Goal: Use online tool/utility

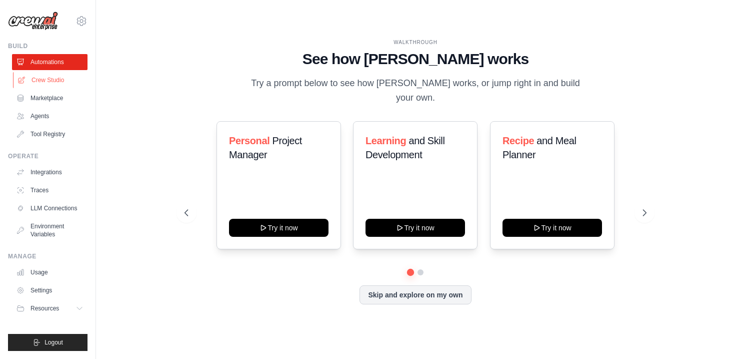
click at [57, 83] on link "Crew Studio" at bounding box center [51, 80] width 76 height 16
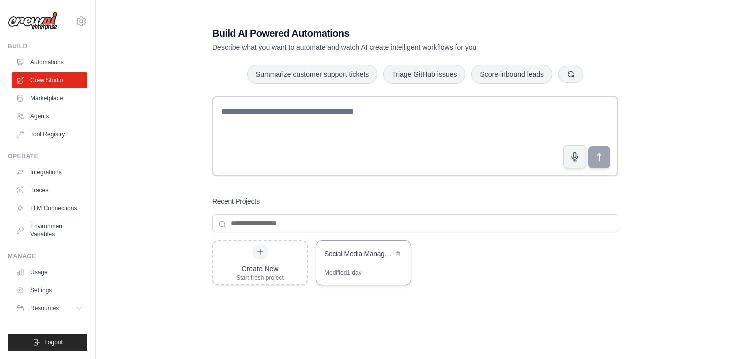
click at [351, 262] on div "Social Media Management Hub" at bounding box center [364, 255] width 95 height 28
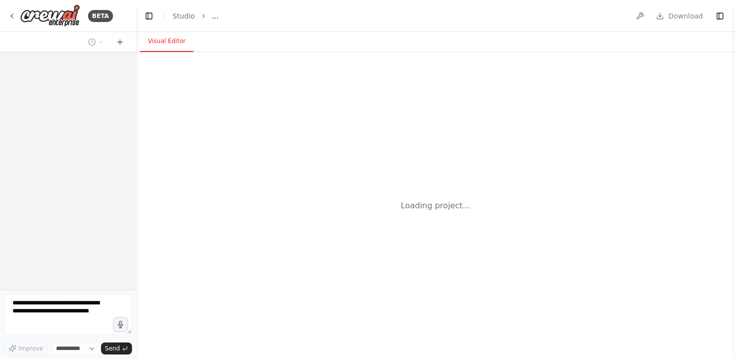
select select "****"
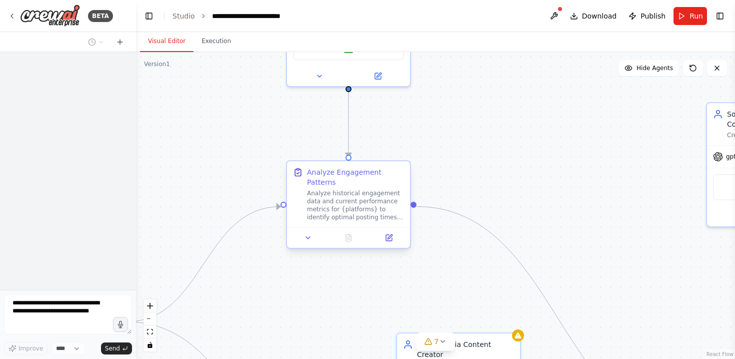
scroll to position [1396, 0]
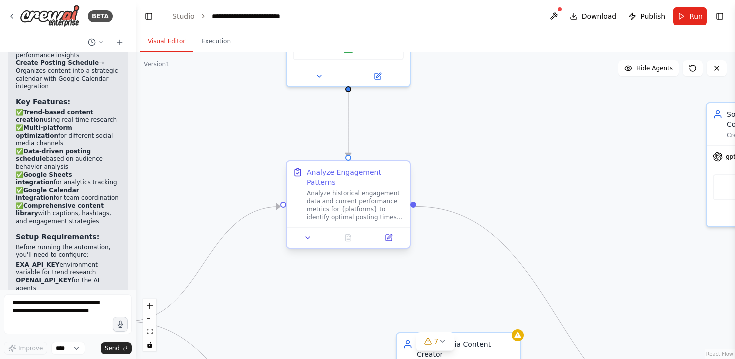
click at [355, 206] on div "Analyze historical engagement data and current performance metrics for {platfor…" at bounding box center [355, 205] width 97 height 32
click at [386, 240] on icon at bounding box center [389, 238] width 6 height 6
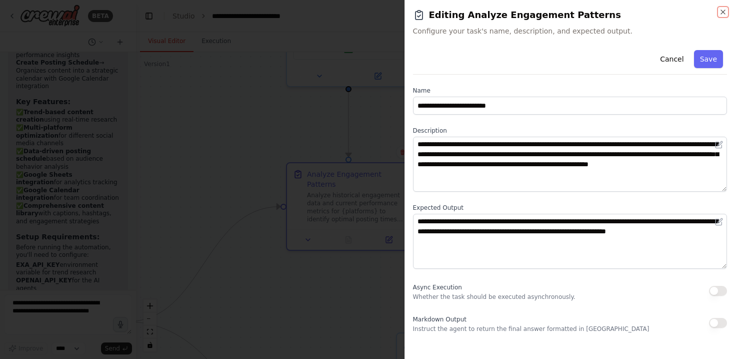
scroll to position [1029, 0]
